Goal: Use online tool/utility: Utilize a website feature to perform a specific function

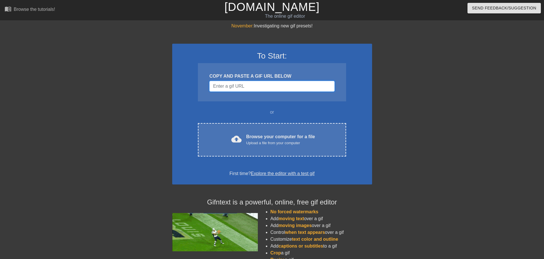
click at [252, 89] on input "Username" at bounding box center [271, 86] width 125 height 11
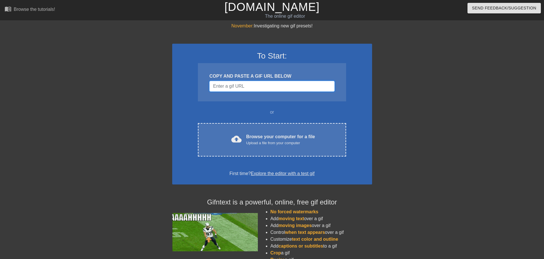
paste input "[URL][DOMAIN_NAME]"
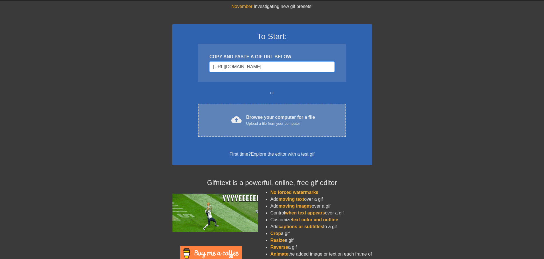
scroll to position [45, 0]
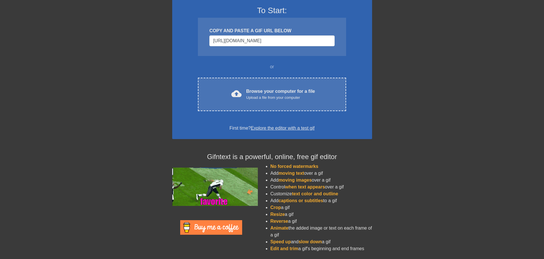
click at [292, 127] on link "Explore the editor with a test gif" at bounding box center [283, 128] width 64 height 5
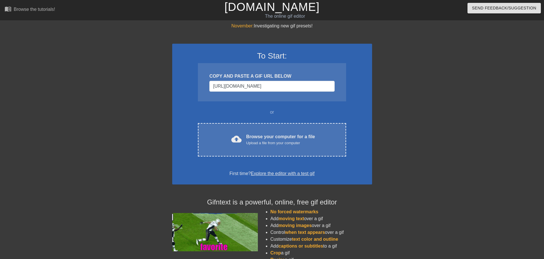
click at [299, 173] on link "Explore the editor with a test gif" at bounding box center [283, 173] width 64 height 5
click at [282, 86] on input "[URL][DOMAIN_NAME]" at bounding box center [271, 86] width 125 height 11
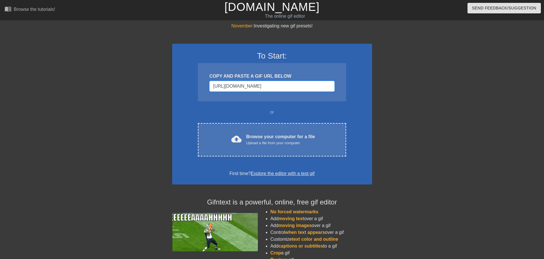
click at [322, 86] on input "[URL][DOMAIN_NAME]" at bounding box center [271, 86] width 125 height 11
click at [328, 86] on input "[URL][DOMAIN_NAME]" at bounding box center [271, 86] width 125 height 11
click at [270, 116] on div "To Start: COPY AND PASTE A GIF URL BELOW https://media.tenor.com/Q3TnPT9vDXkAAA…" at bounding box center [272, 114] width 200 height 141
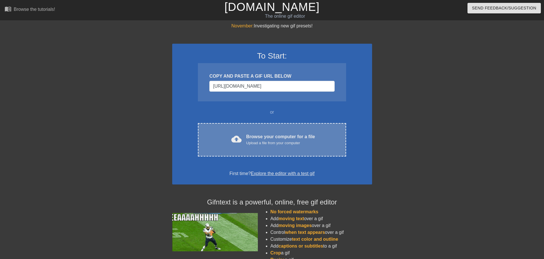
click at [278, 141] on div "Upload a file from your computer" at bounding box center [280, 143] width 69 height 6
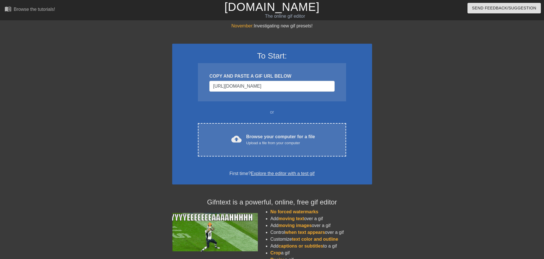
click at [337, 84] on div "COPY AND PASTE A GIF URL BELOW https://media.tenor.com/Q3TnPT9vDXkAAAAM/flirty.…" at bounding box center [272, 82] width 148 height 38
click at [334, 84] on div "COPY AND PASTE A GIF URL BELOW https://media.tenor.com/Q3TnPT9vDXkAAAAM/flirty.…" at bounding box center [272, 82] width 148 height 38
click at [333, 85] on input "[URL][DOMAIN_NAME]" at bounding box center [271, 86] width 125 height 11
click at [331, 86] on input "[URL][DOMAIN_NAME]" at bounding box center [271, 86] width 125 height 11
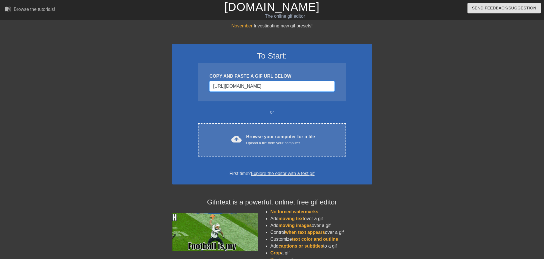
type input "[URL][DOMAIN_NAME]"
click at [479, 10] on span "Send Feedback/Suggestion" at bounding box center [504, 8] width 64 height 7
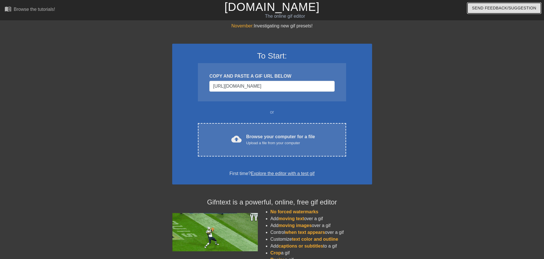
scroll to position [45, 0]
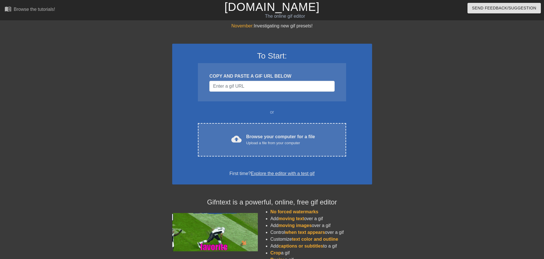
click at [253, 92] on div "COPY AND PASTE A GIF URL BELOW" at bounding box center [272, 82] width 148 height 38
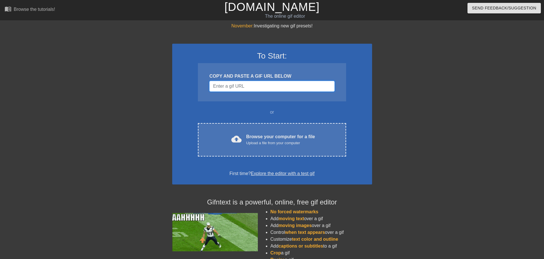
click at [254, 91] on input "Username" at bounding box center [271, 86] width 125 height 11
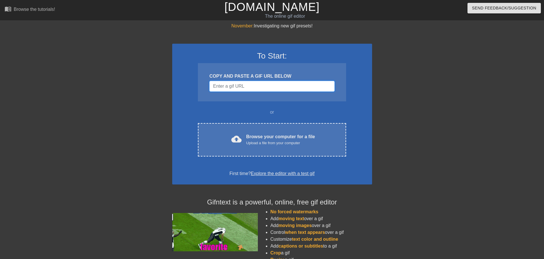
paste input "[URL][DOMAIN_NAME]"
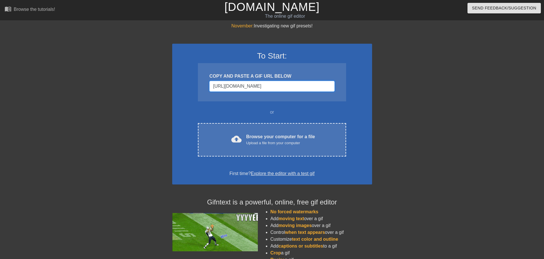
type input "[URL][DOMAIN_NAME]"
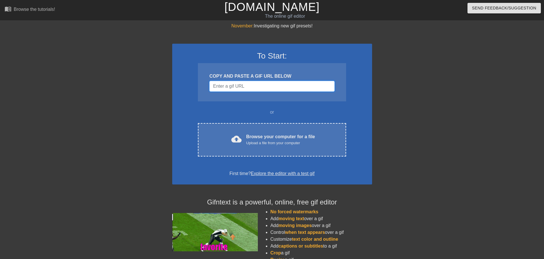
click at [251, 88] on input "Username" at bounding box center [271, 86] width 125 height 11
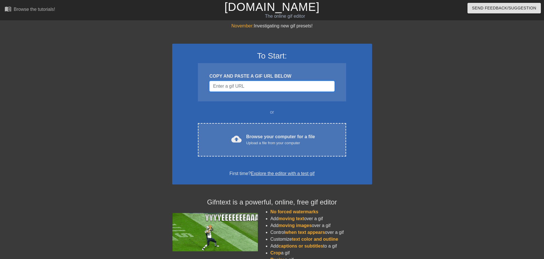
paste input "[URL][DOMAIN_NAME]"
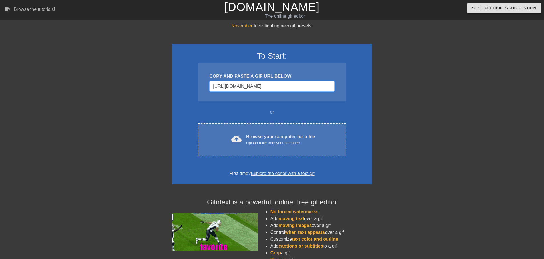
type input "[URL][DOMAIN_NAME]"
